Goal: Information Seeking & Learning: Learn about a topic

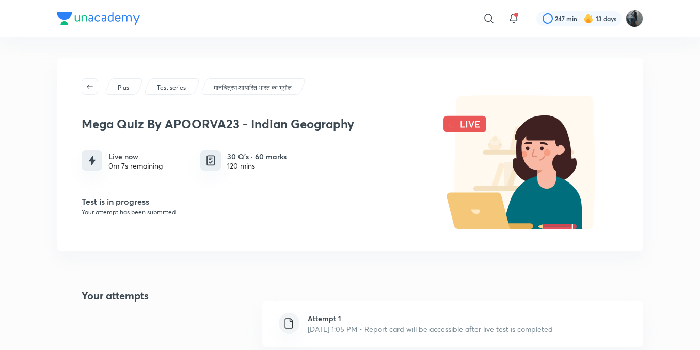
click at [215, 163] on img at bounding box center [210, 160] width 13 height 13
click at [89, 90] on icon "button" at bounding box center [90, 87] width 8 height 8
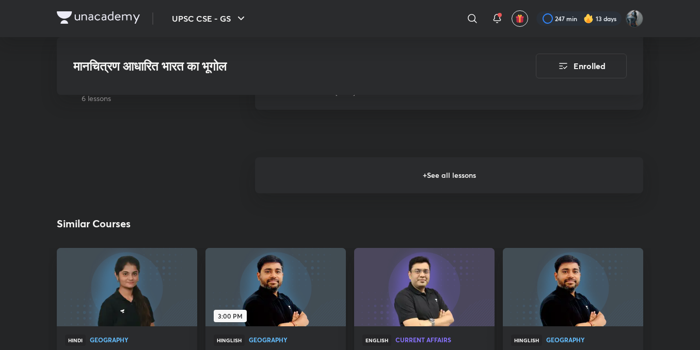
scroll to position [1797, 0]
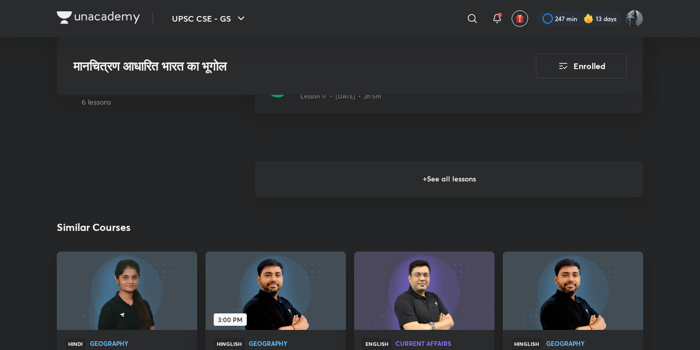
click at [368, 194] on h6 "+ See all lessons" at bounding box center [449, 179] width 388 height 36
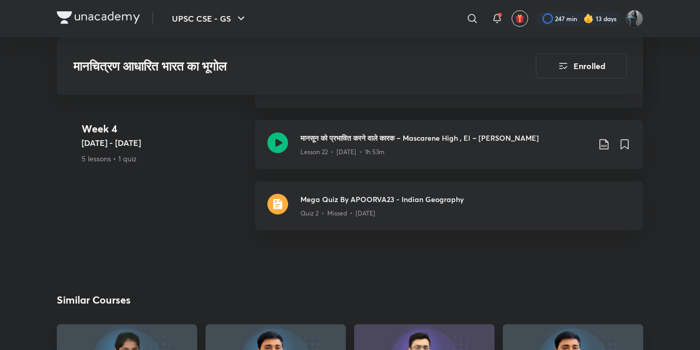
scroll to position [2112, 0]
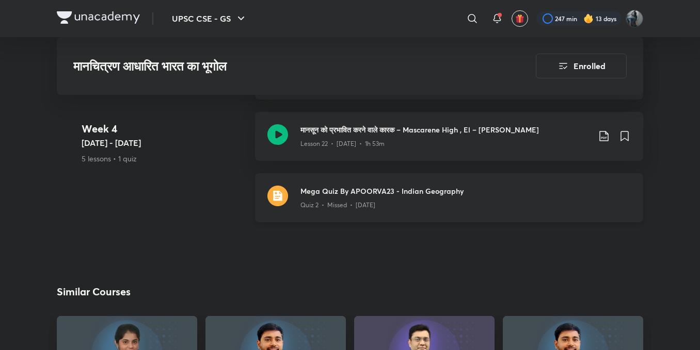
click at [368, 210] on p "Quiz 2 • Missed • [DATE]" at bounding box center [337, 205] width 75 height 9
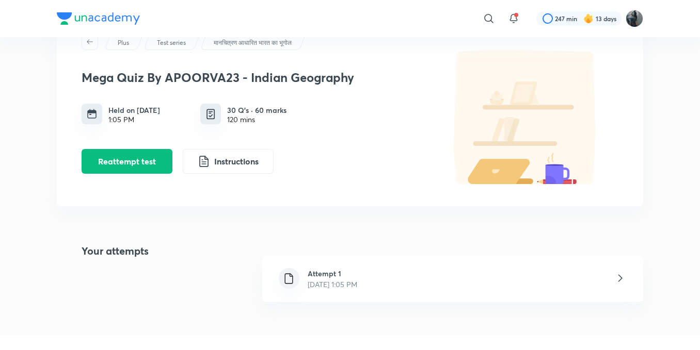
scroll to position [24, 0]
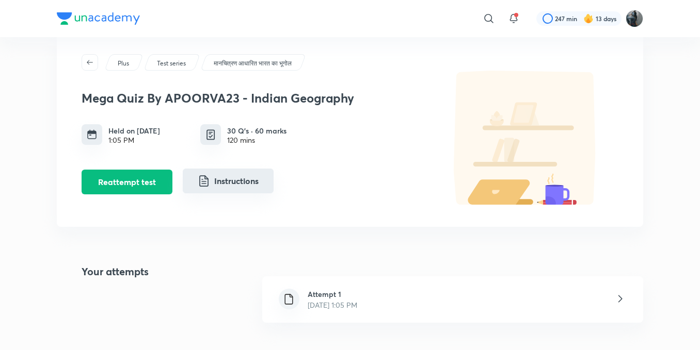
click at [255, 184] on button "Instructions" at bounding box center [228, 181] width 91 height 25
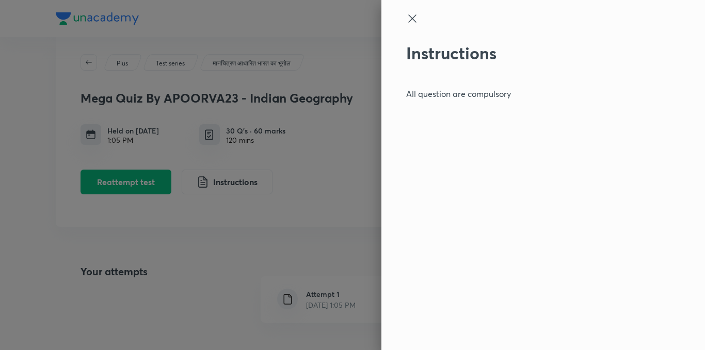
click at [411, 20] on icon at bounding box center [412, 18] width 8 height 8
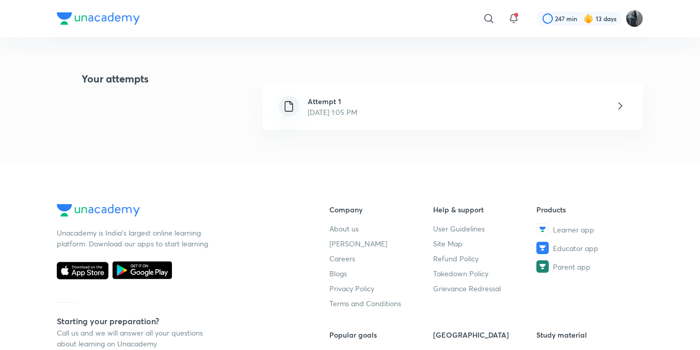
scroll to position [213, 0]
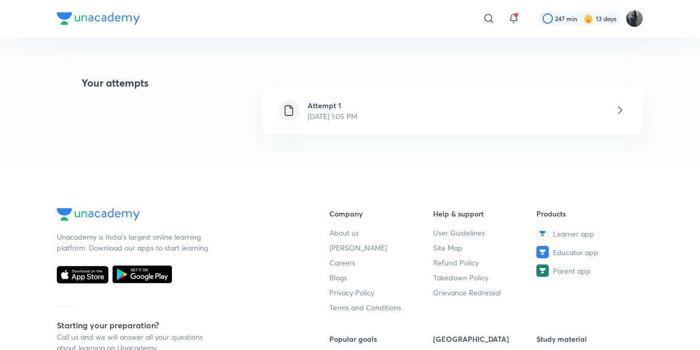
click at [616, 117] on div at bounding box center [628, 111] width 29 height 14
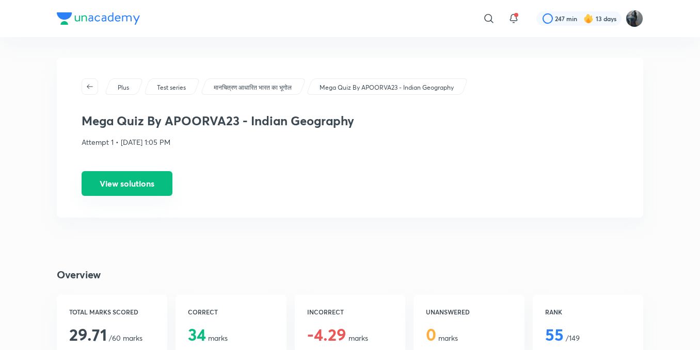
click at [138, 195] on button "View solutions" at bounding box center [127, 183] width 91 height 25
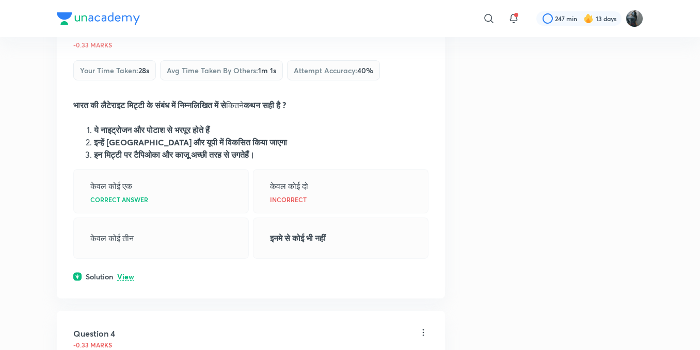
scroll to position [682, 0]
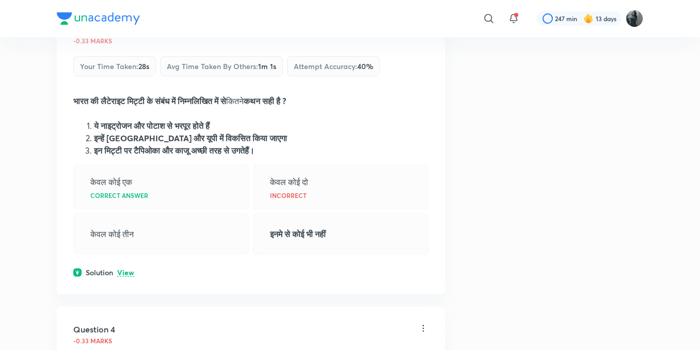
click at [123, 277] on p "View" at bounding box center [125, 273] width 17 height 8
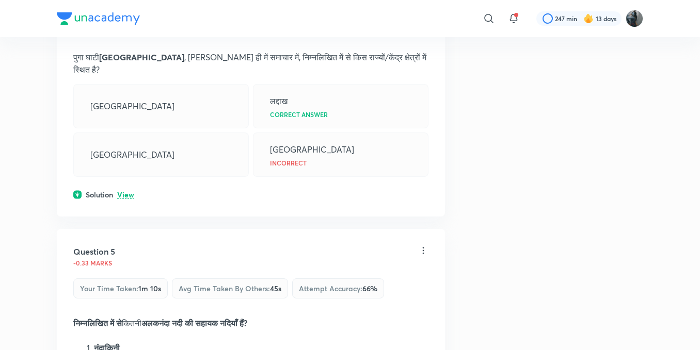
scroll to position [1088, 0]
click at [122, 200] on p "View" at bounding box center [125, 196] width 17 height 8
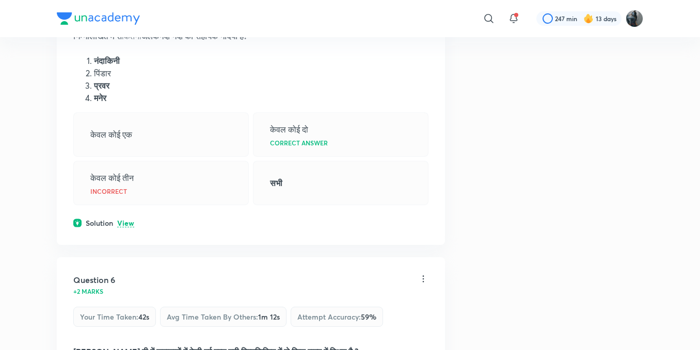
scroll to position [1405, 0]
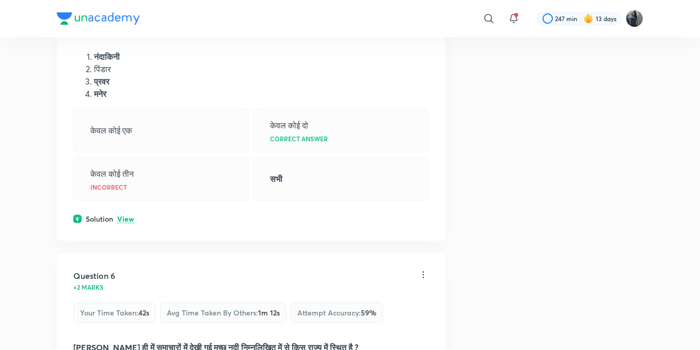
click at [126, 223] on p "View" at bounding box center [125, 220] width 17 height 8
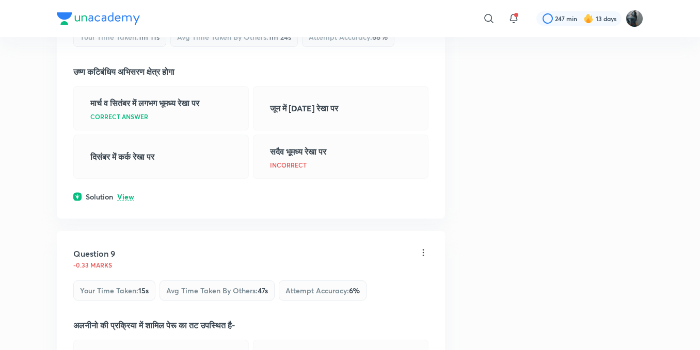
scroll to position [2360, 0]
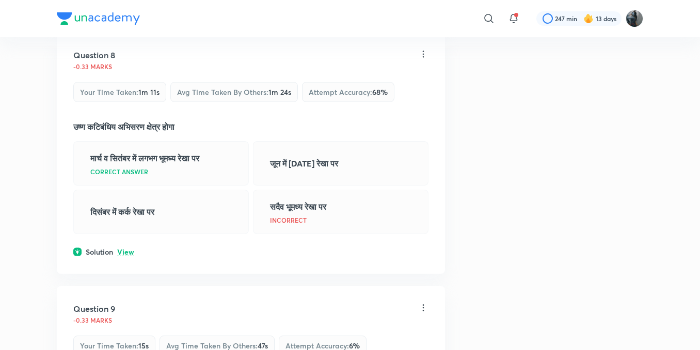
click at [123, 256] on p "View" at bounding box center [125, 253] width 17 height 8
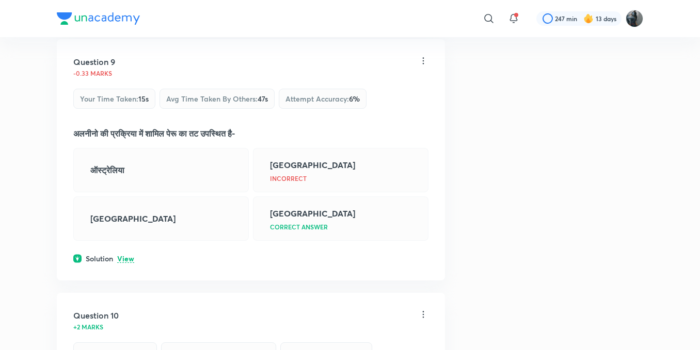
scroll to position [2637, 0]
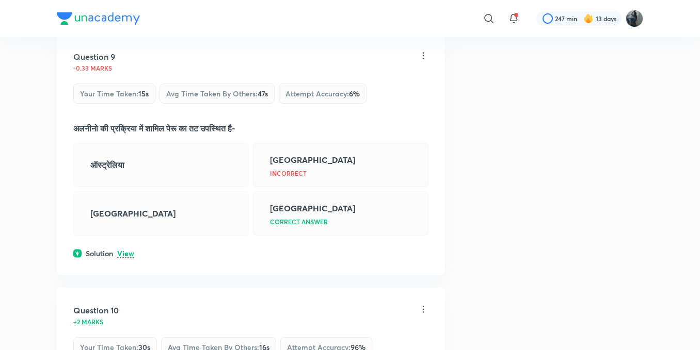
click at [125, 258] on p "View" at bounding box center [125, 254] width 17 height 8
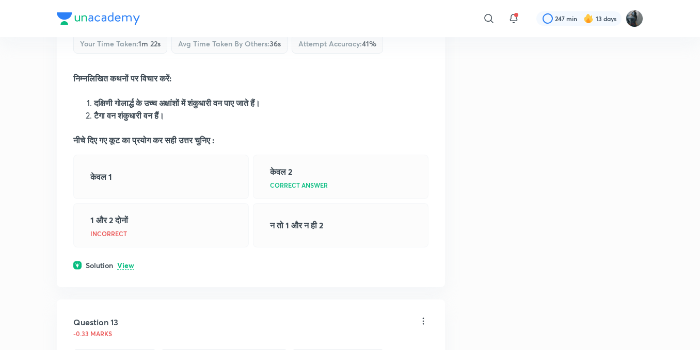
scroll to position [3769, 0]
click at [123, 269] on p "View" at bounding box center [125, 266] width 17 height 8
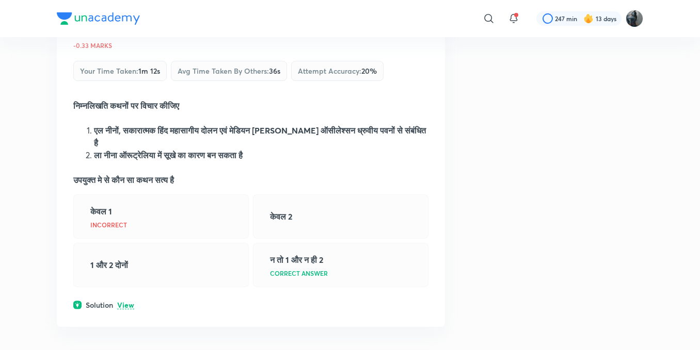
scroll to position [4760, 0]
drag, startPoint x: 104, startPoint y: 169, endPoint x: 248, endPoint y: 165, distance: 144.6
click at [243, 160] on strong "ला नीना ऑरूट्रेलिया में सूखे का कारण बन सकता है" at bounding box center [168, 154] width 149 height 11
click at [335, 161] on li "ला नीना ऑरूट्रेलिया में सूखे का कारण बन सकता है" at bounding box center [261, 155] width 334 height 12
click at [127, 309] on p "View" at bounding box center [125, 305] width 17 height 8
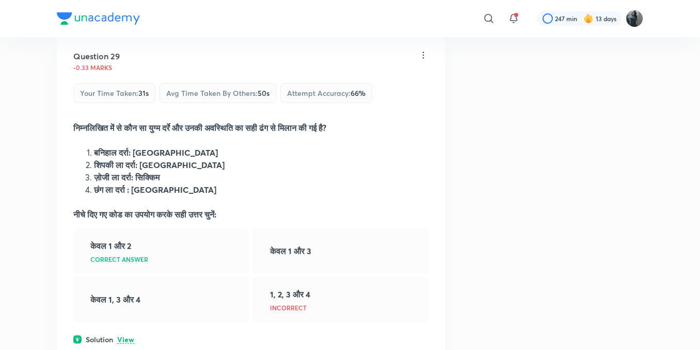
scroll to position [9228, 0]
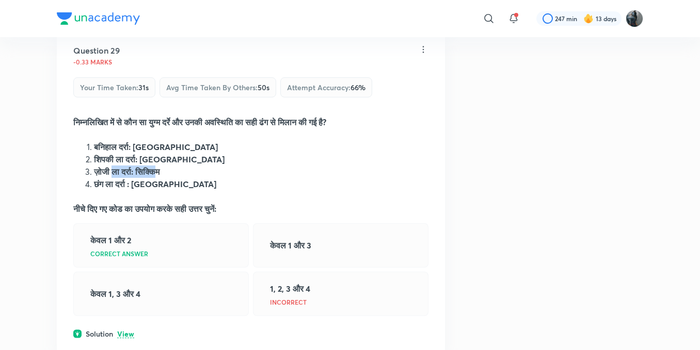
drag, startPoint x: 114, startPoint y: 178, endPoint x: 160, endPoint y: 174, distance: 47.1
click at [160, 174] on li "ज़ोजी ला दर्रा: सिक्किम" at bounding box center [261, 172] width 334 height 12
click at [214, 186] on li "छंग ला दर्रा : [GEOGRAPHIC_DATA]" at bounding box center [261, 184] width 334 height 12
click at [130, 335] on p "View" at bounding box center [125, 335] width 17 height 8
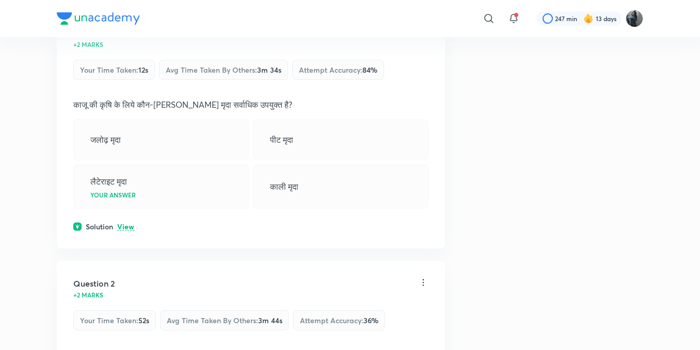
scroll to position [0, 0]
